Goal: Communication & Community: Share content

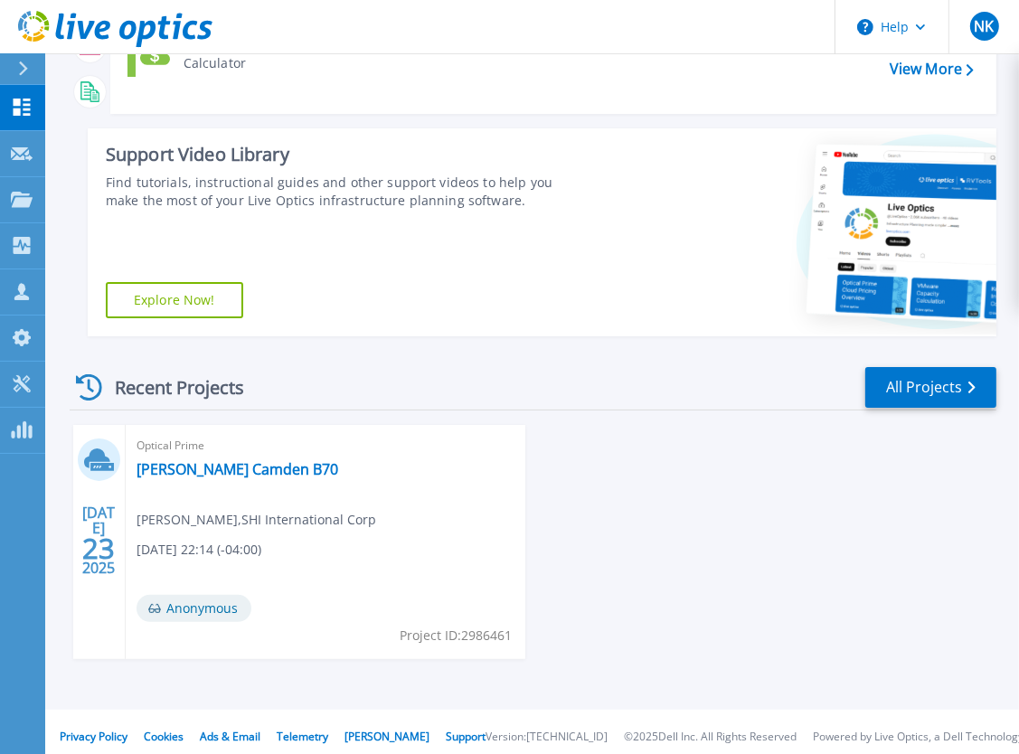
scroll to position [219, 0]
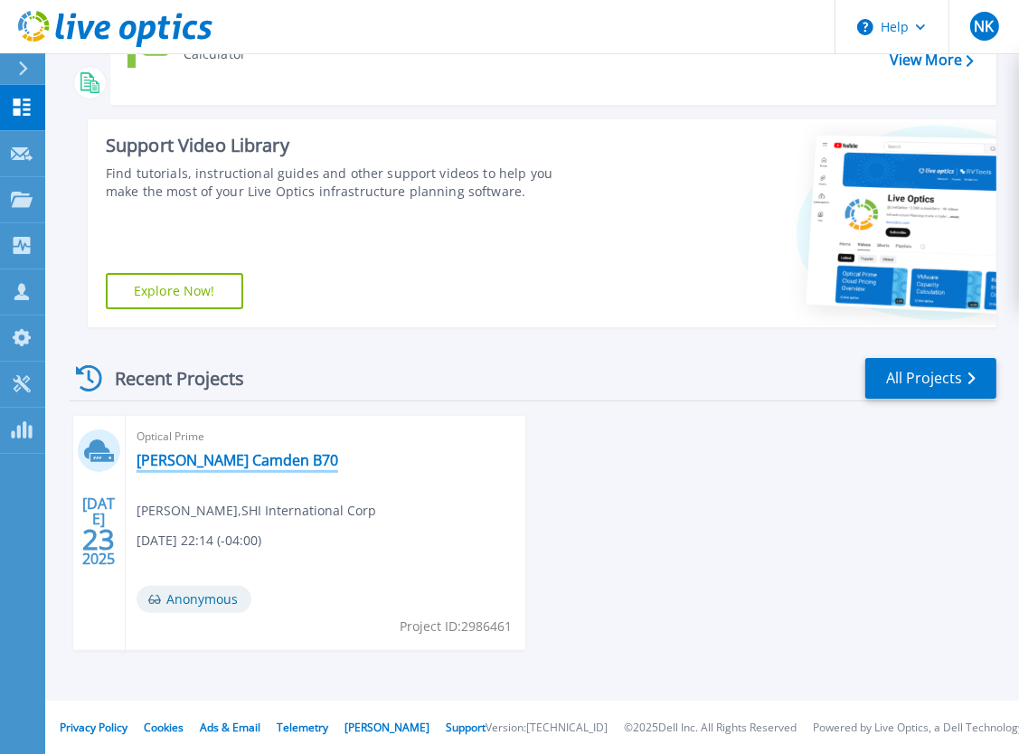
click at [212, 467] on link "[PERSON_NAME] Camden B70" at bounding box center [238, 460] width 202 height 18
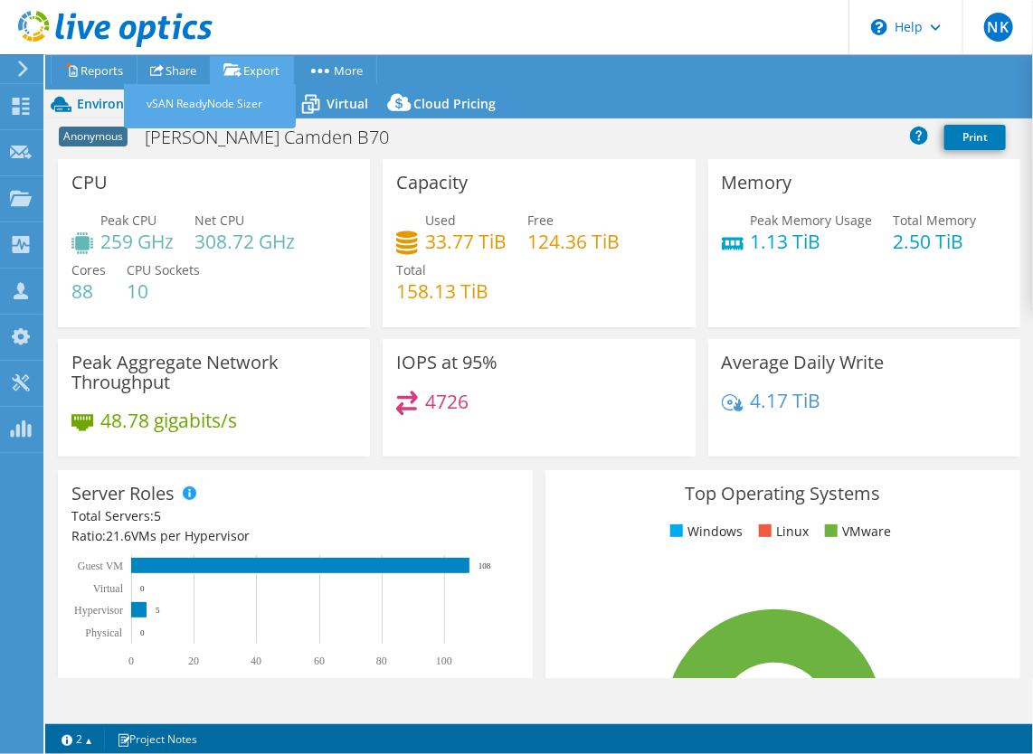
click at [241, 66] on icon at bounding box center [232, 70] width 18 height 14
click at [236, 96] on link "vSAN ReadyNode Sizer" at bounding box center [214, 104] width 163 height 38
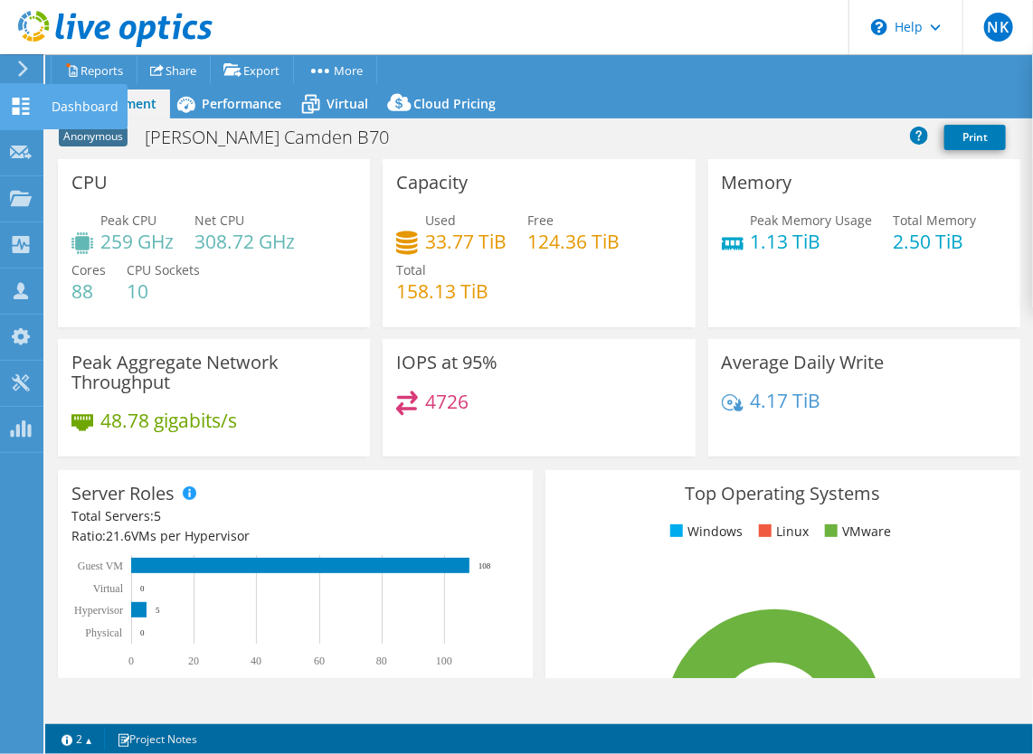
click at [25, 109] on use at bounding box center [21, 106] width 17 height 17
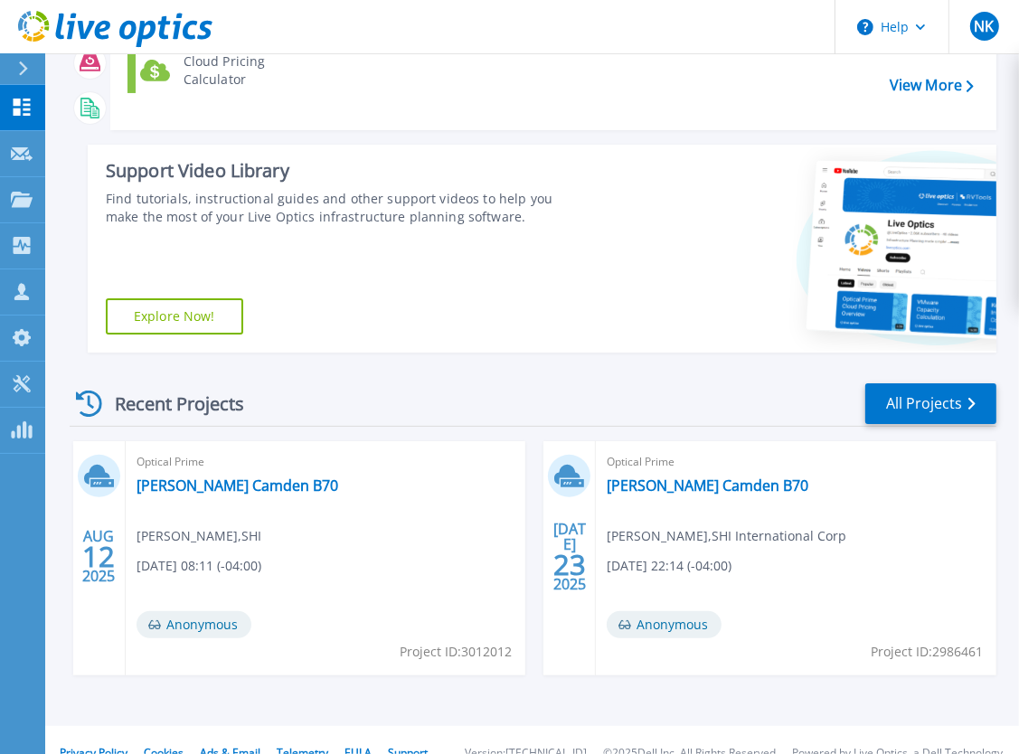
scroll to position [199, 0]
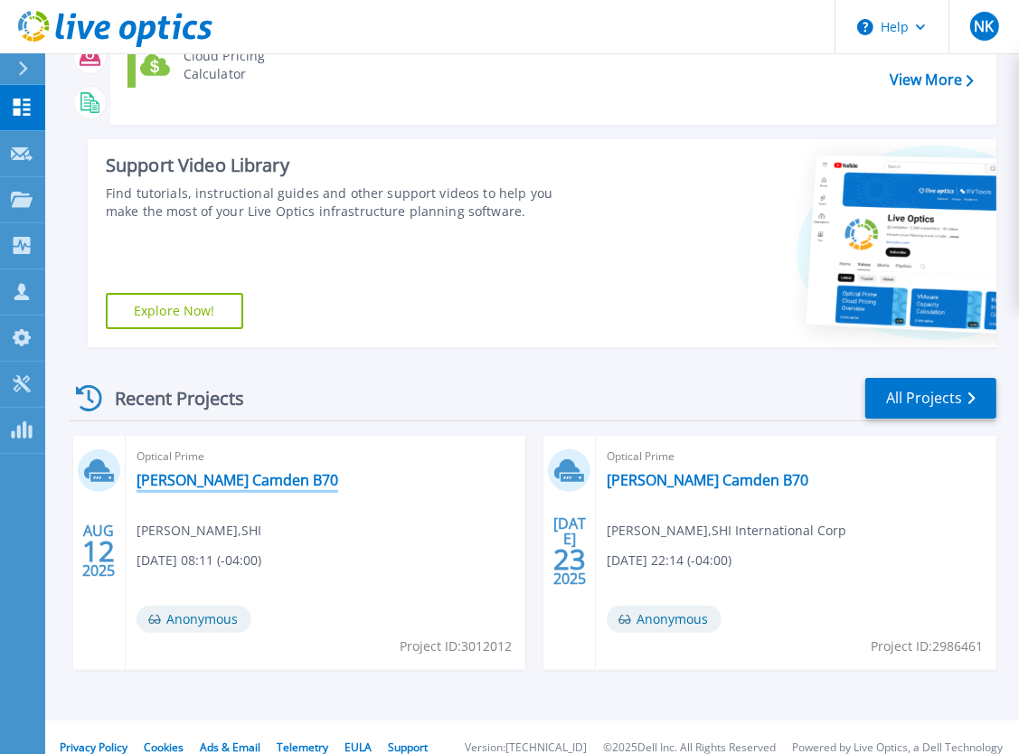
click at [249, 471] on link "[PERSON_NAME] Camden B70" at bounding box center [238, 480] width 202 height 18
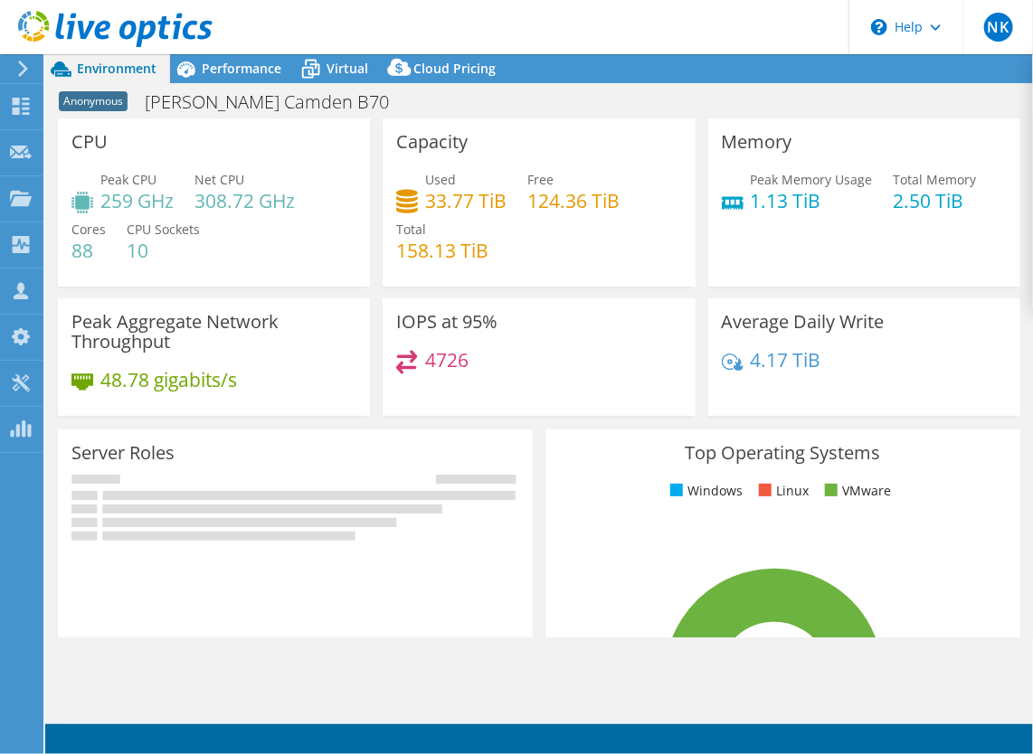
select select "USD"
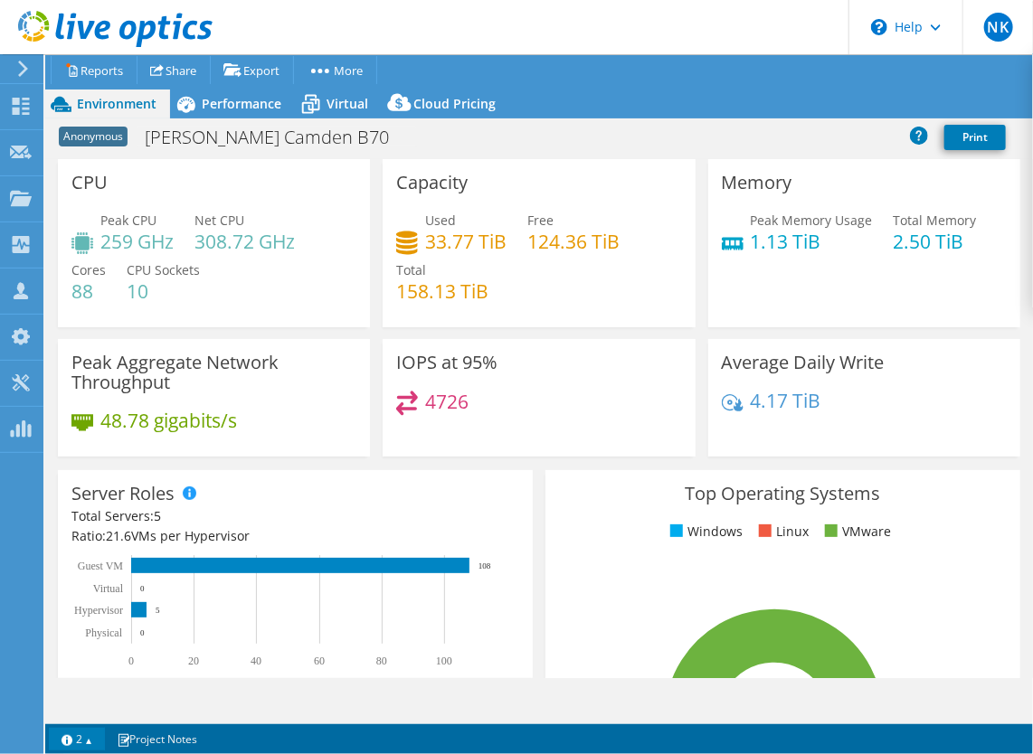
click at [90, 736] on link "2" at bounding box center [77, 739] width 56 height 23
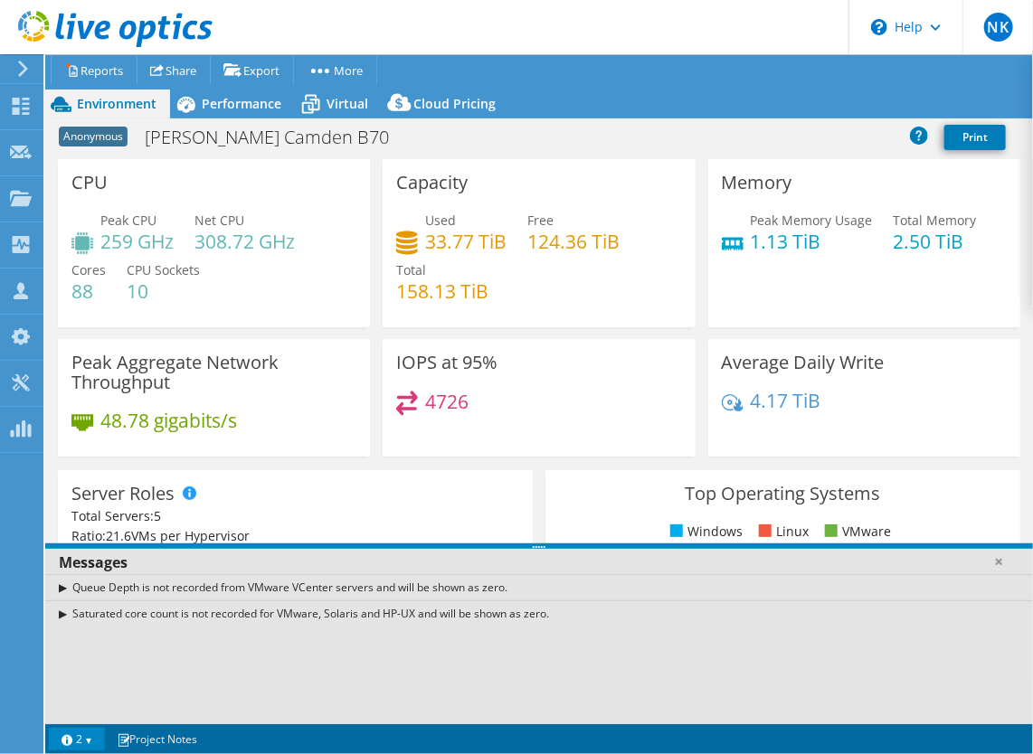
click at [360, 487] on div "Server Roles Physical Servers represent bare metal servers that were targets of…" at bounding box center [295, 574] width 475 height 208
click at [203, 67] on link "Share" at bounding box center [174, 70] width 74 height 28
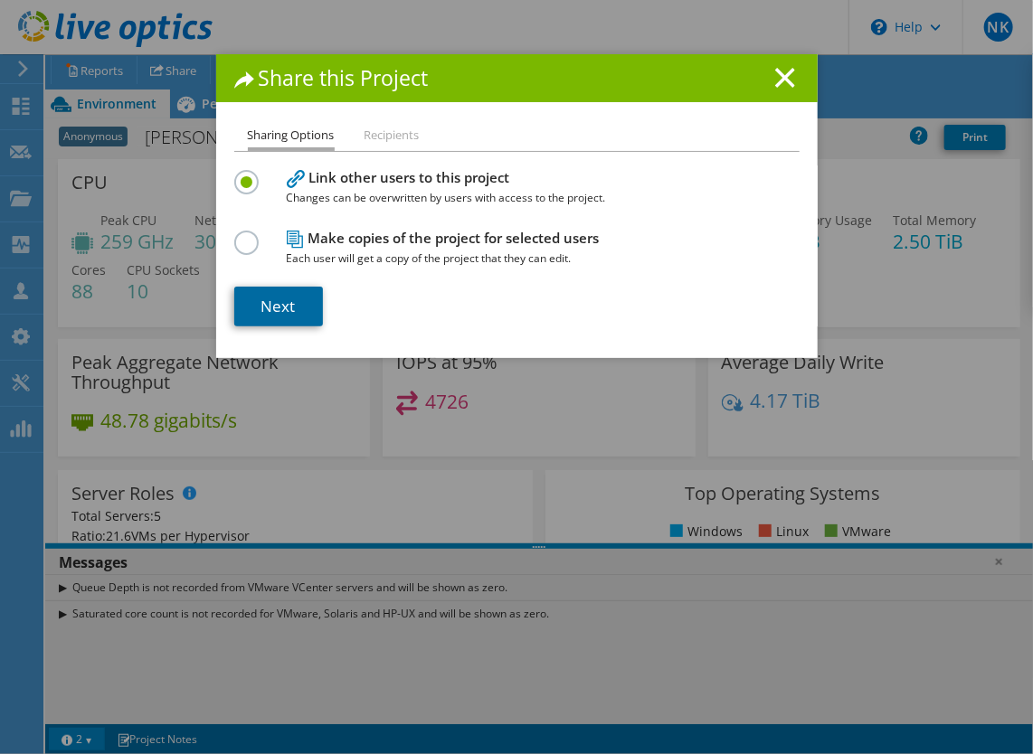
click at [300, 315] on link "Next" at bounding box center [278, 307] width 89 height 40
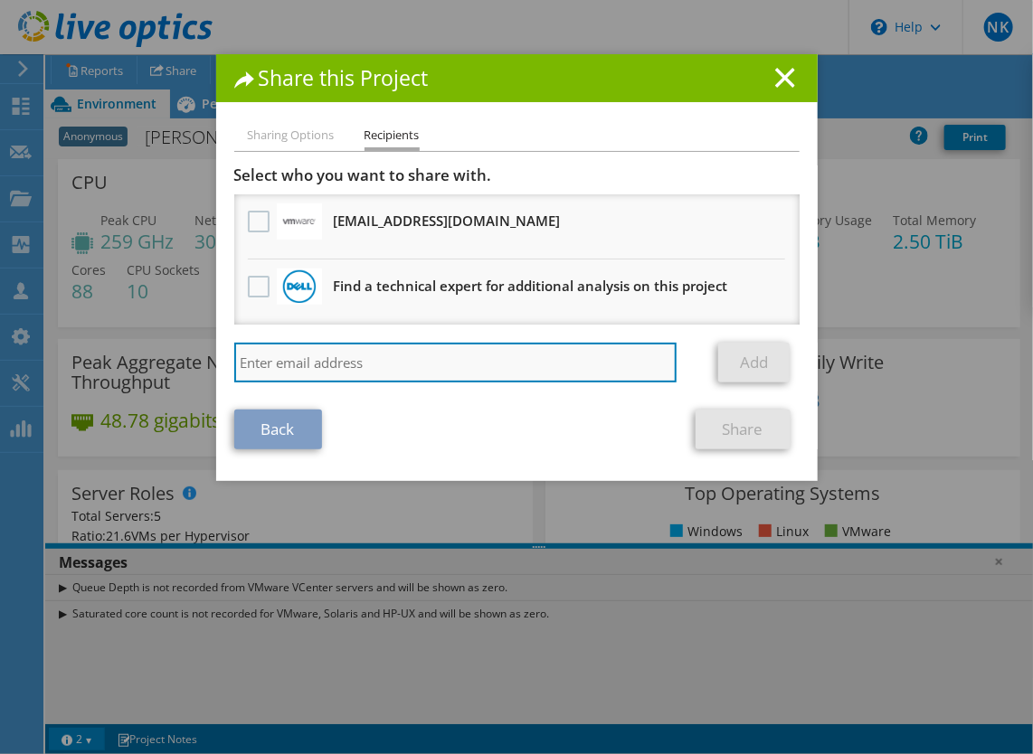
click at [326, 362] on input "search" at bounding box center [455, 363] width 443 height 40
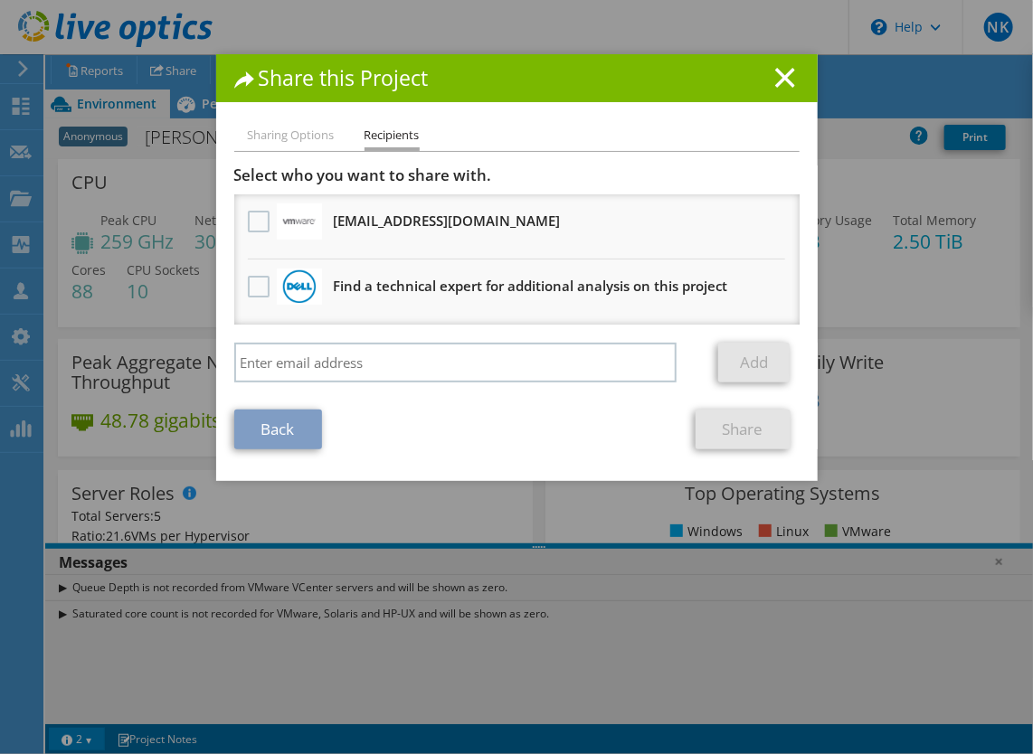
click at [424, 25] on div "Share this Project Sharing Options Recipients Link other users to this project …" at bounding box center [516, 377] width 1033 height 754
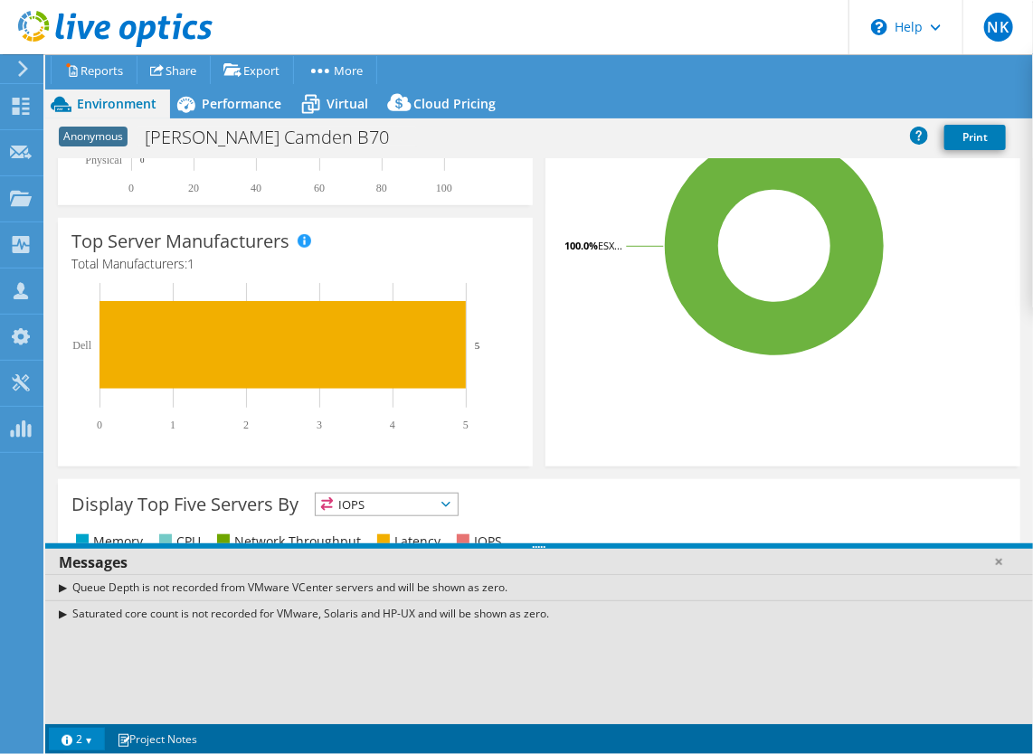
scroll to position [662, 0]
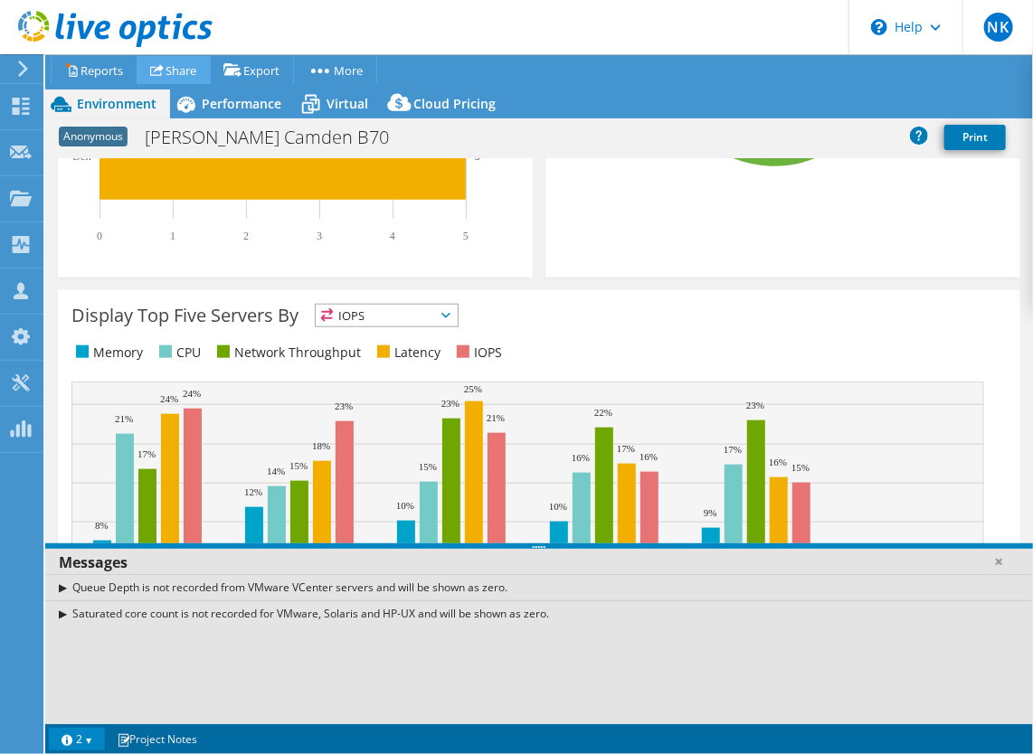
click at [161, 66] on use at bounding box center [157, 70] width 14 height 12
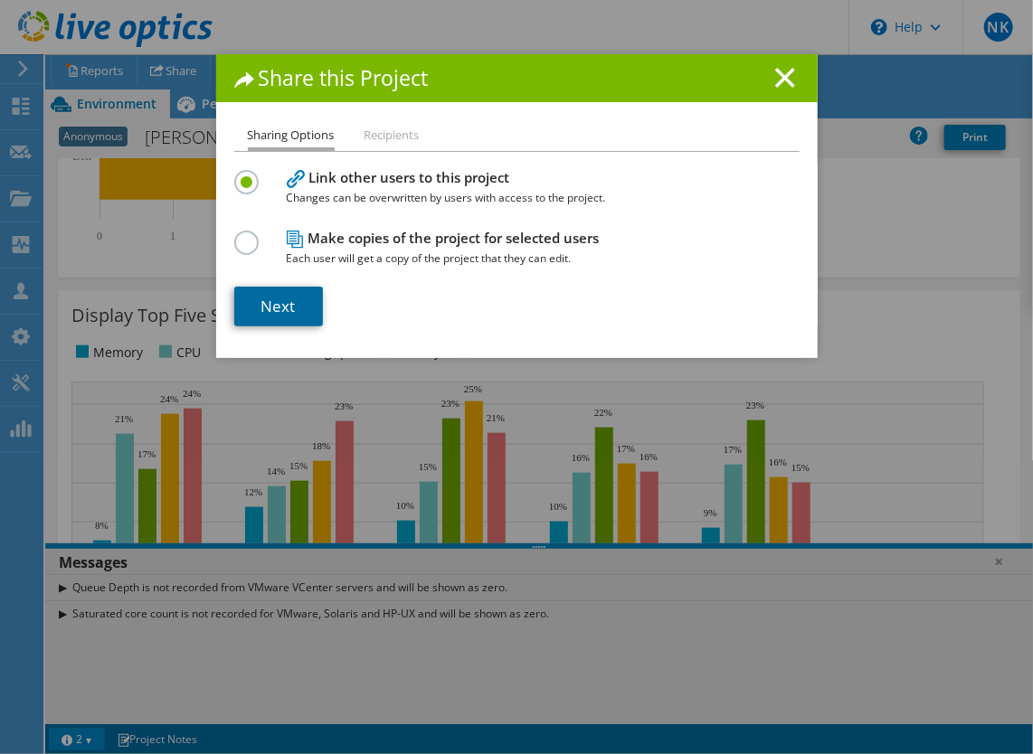
click at [293, 307] on link "Next" at bounding box center [278, 307] width 89 height 40
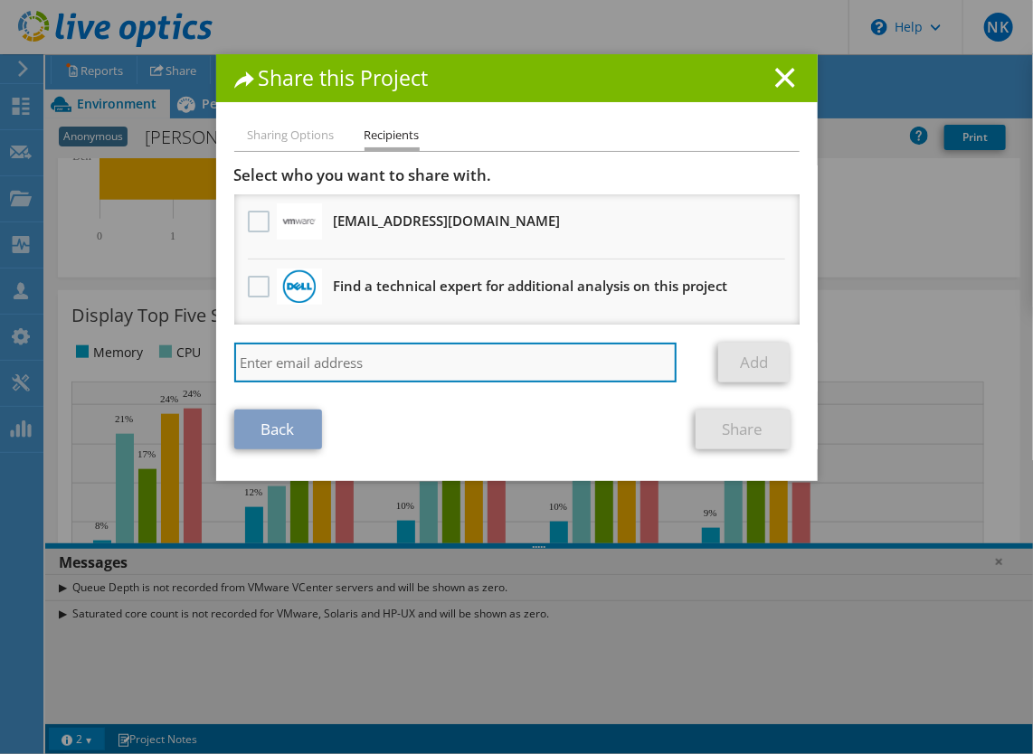
click at [335, 363] on input "search" at bounding box center [455, 363] width 443 height 40
type input "[PERSON_NAME][EMAIL_ADDRESS][DOMAIN_NAME]"
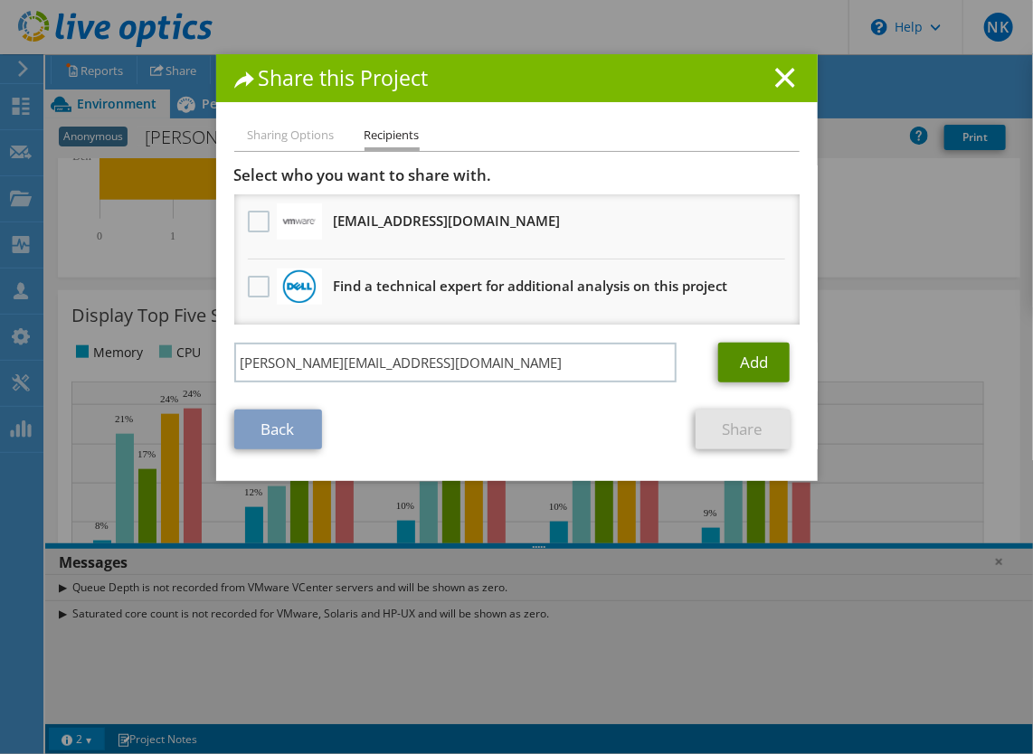
click at [774, 362] on link "Add" at bounding box center [753, 363] width 71 height 40
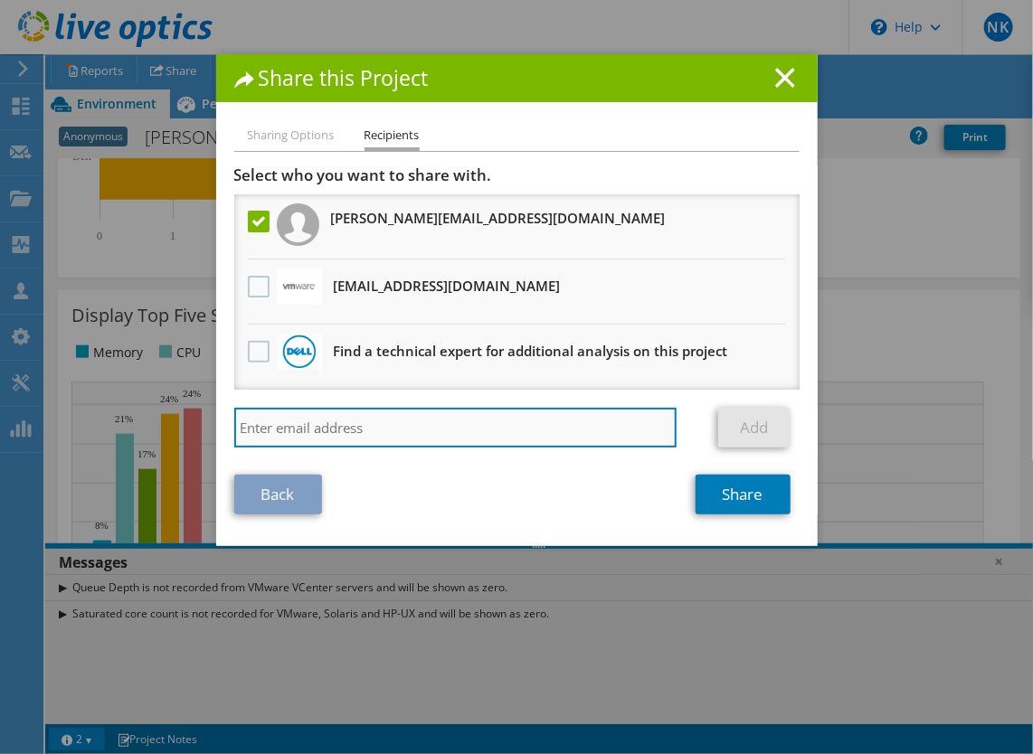
click at [553, 408] on input "search" at bounding box center [455, 428] width 443 height 40
type input "[PERSON_NAME][EMAIL_ADDRESS][DOMAIN_NAME]"
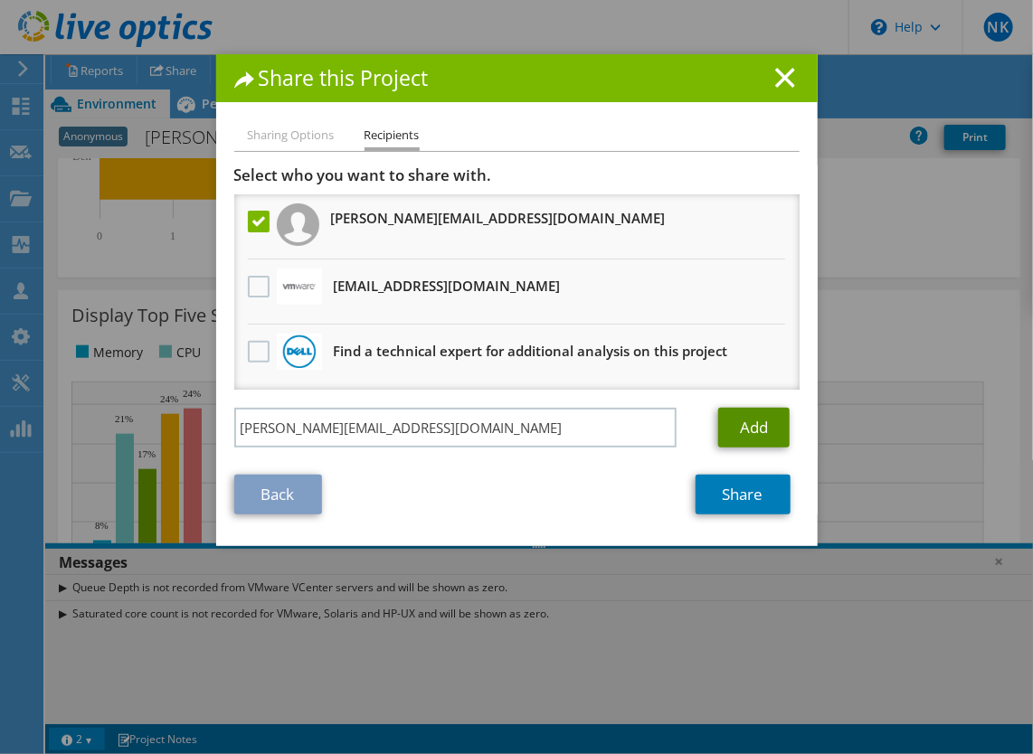
click at [741, 429] on link "Add" at bounding box center [753, 428] width 71 height 40
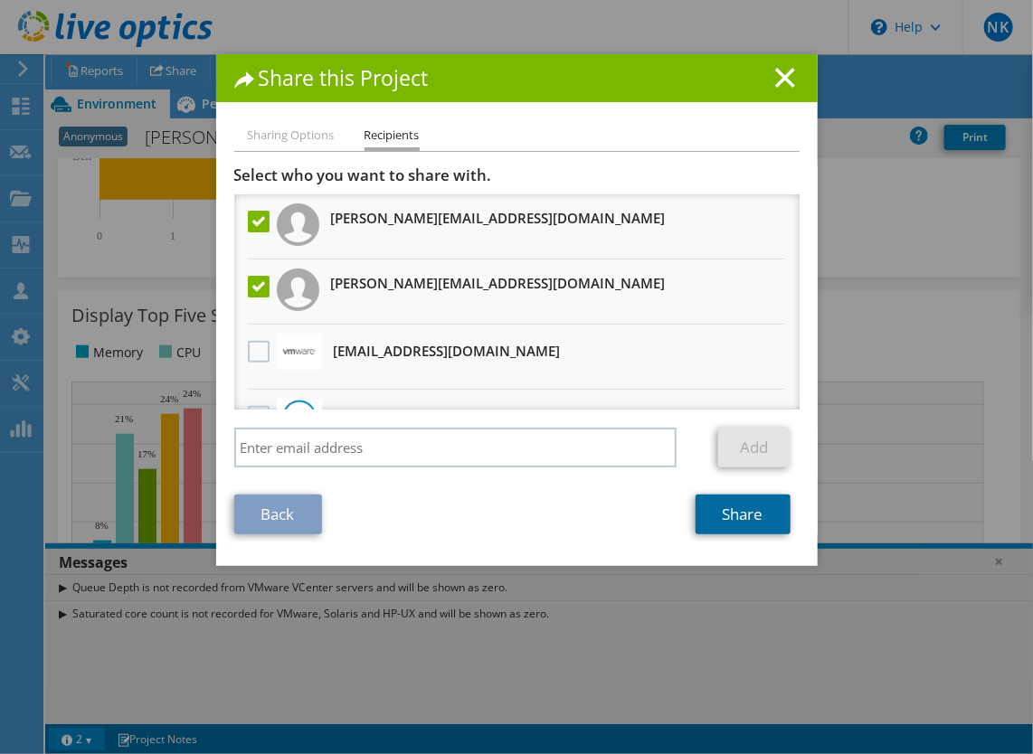
click at [730, 518] on link "Share" at bounding box center [742, 515] width 95 height 40
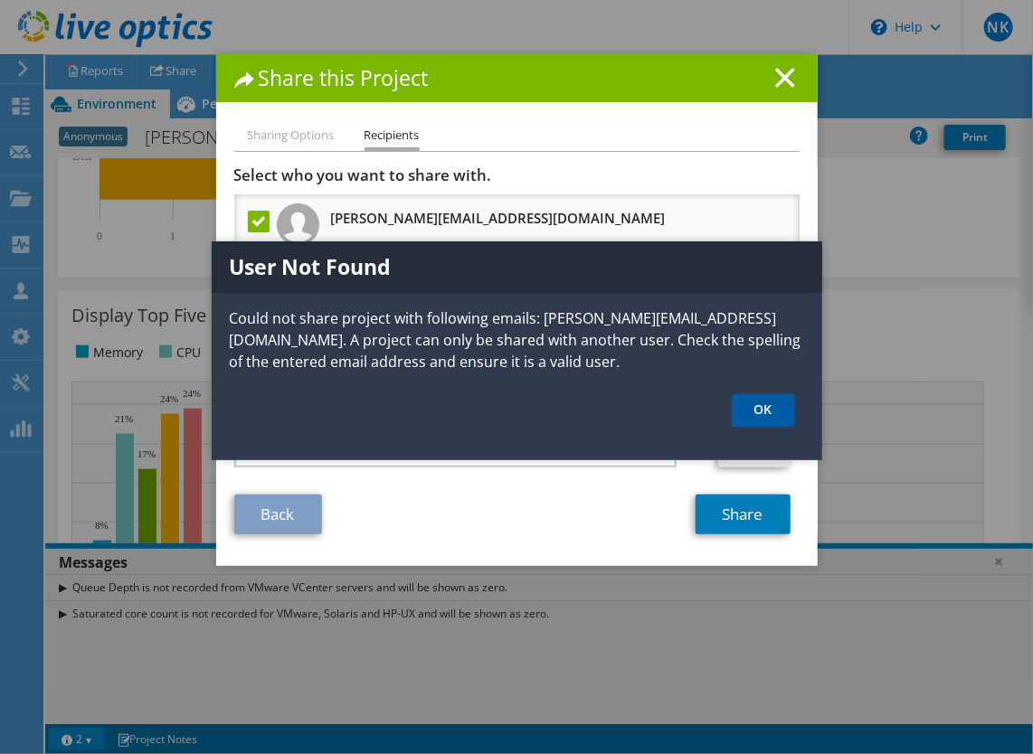
click at [778, 421] on link "OK" at bounding box center [763, 410] width 63 height 33
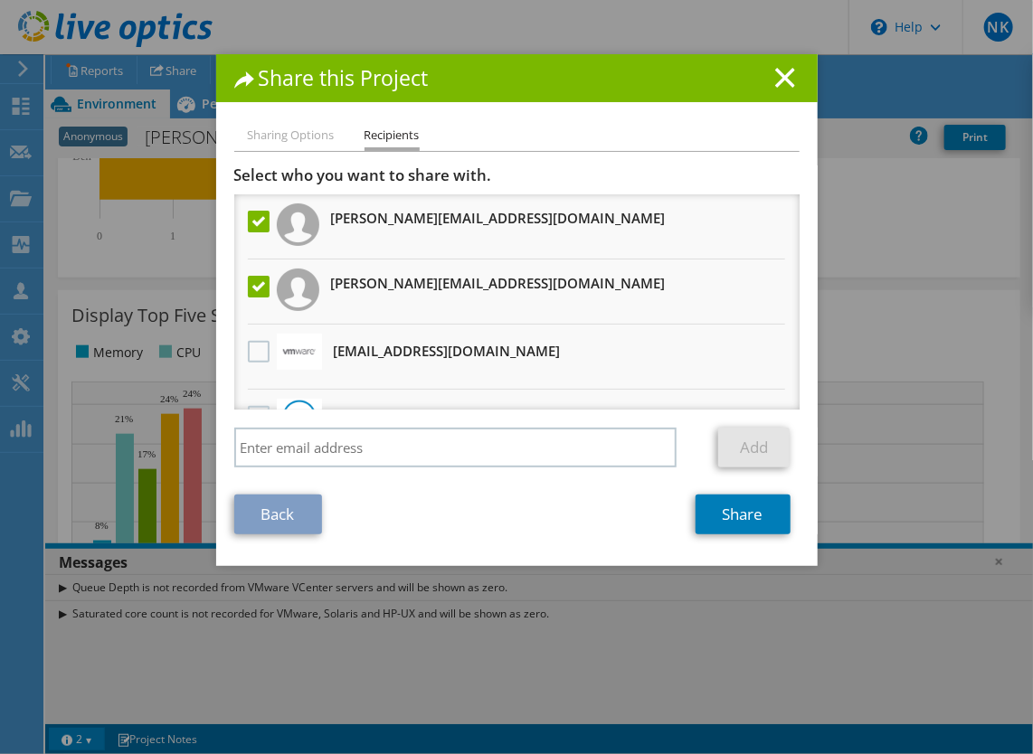
click at [248, 222] on label at bounding box center [261, 222] width 26 height 22
click at [0, 0] on input "checkbox" at bounding box center [0, 0] width 0 height 0
click at [713, 515] on link "Share" at bounding box center [742, 515] width 95 height 40
